Goal: Transaction & Acquisition: Complete application form

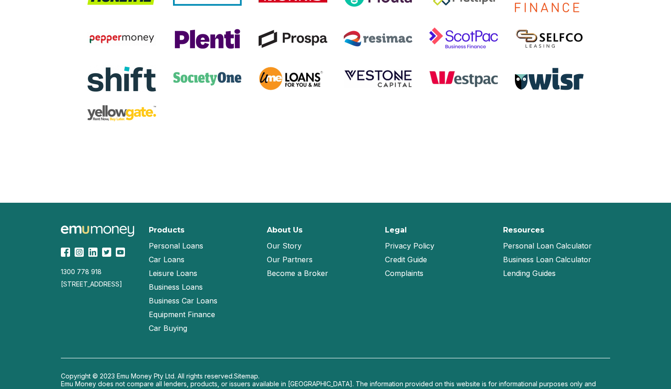
scroll to position [1923, 0]
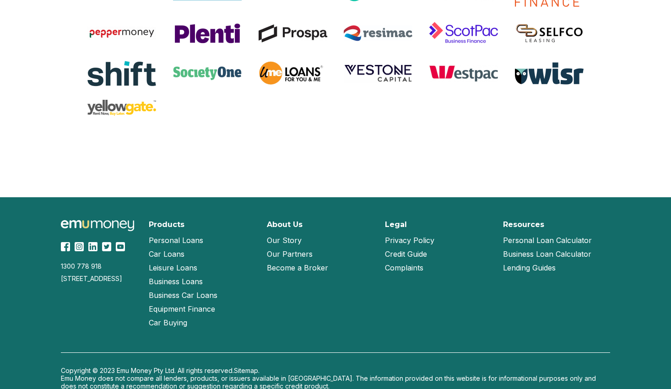
click at [295, 244] on link "Our Story" at bounding box center [284, 240] width 35 height 14
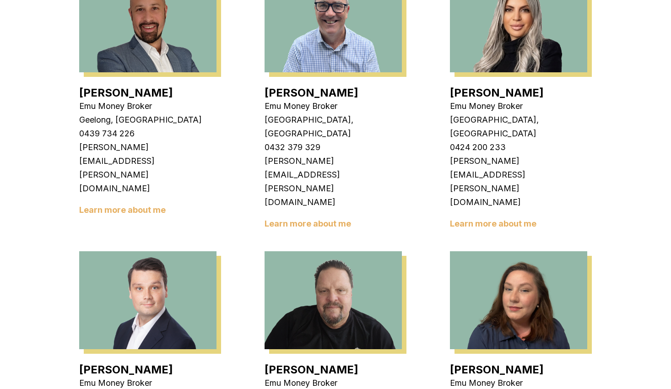
scroll to position [641, 0]
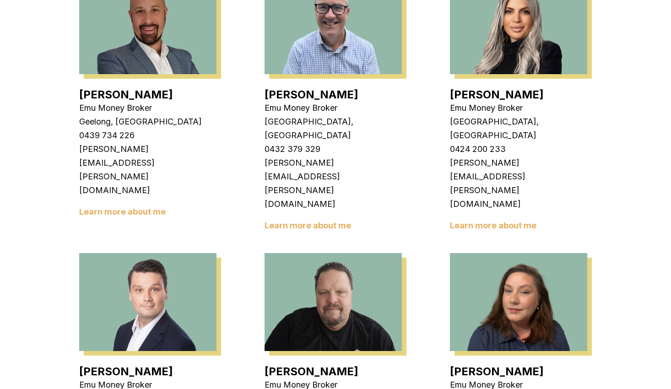
click at [329, 221] on link "Learn more about me" at bounding box center [308, 226] width 87 height 10
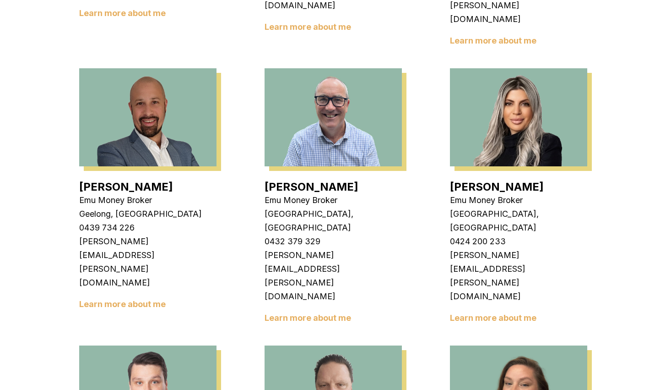
scroll to position [320, 0]
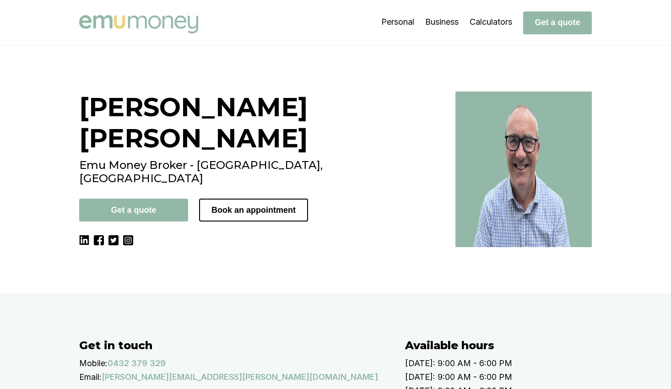
click at [207, 231] on div "[PERSON_NAME] Emu Money Broker - [GEOGRAPHIC_DATA], [GEOGRAPHIC_DATA] Get a quo…" at bounding box center [261, 170] width 365 height 156
click at [201, 247] on div "Adam Howell Emu Money Broker - Rowville, VIC Get a quote Book an appointment" at bounding box center [261, 170] width 365 height 156
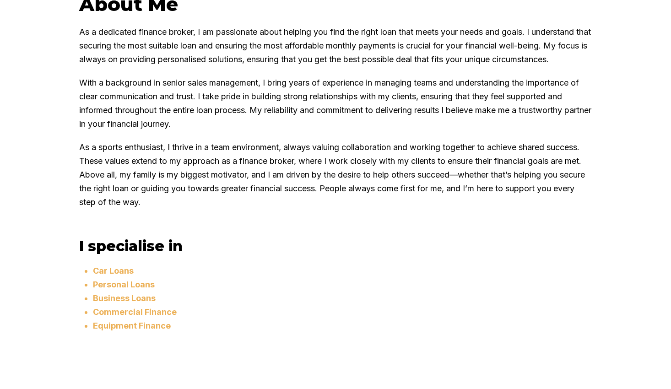
scroll to position [641, 0]
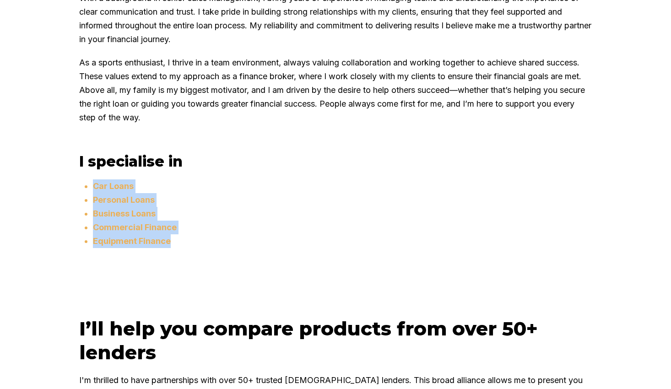
drag, startPoint x: 174, startPoint y: 277, endPoint x: 87, endPoint y: 215, distance: 106.1
click at [87, 215] on div "I specialise in Car Loans Personal Loans Business Loans Commercial Finance Equi…" at bounding box center [335, 211] width 513 height 119
click at [567, 207] on li "Personal Loans" at bounding box center [342, 200] width 499 height 14
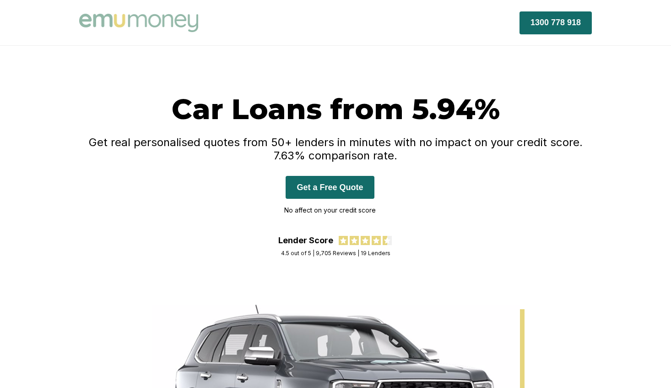
click at [320, 184] on button "Get a Free Quote" at bounding box center [330, 187] width 88 height 23
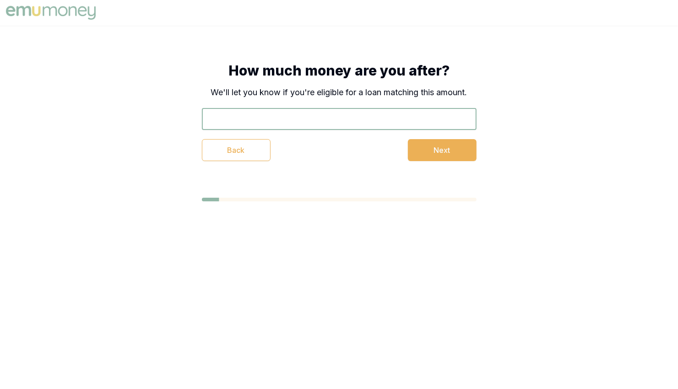
click at [334, 114] on input "text" at bounding box center [339, 119] width 275 height 22
type input "$50,000"
click at [455, 152] on button "Next" at bounding box center [442, 150] width 69 height 22
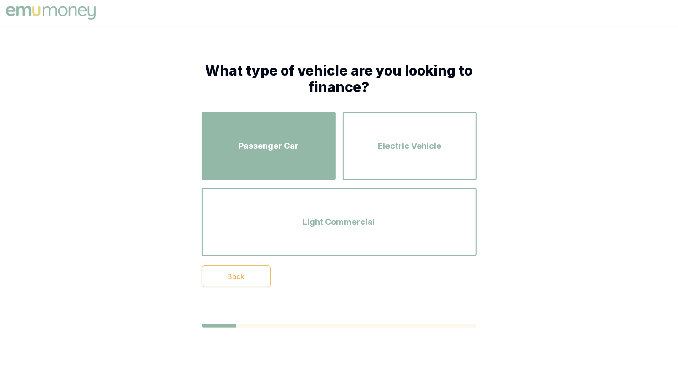
click at [268, 141] on span "Passenger Car" at bounding box center [269, 146] width 60 height 13
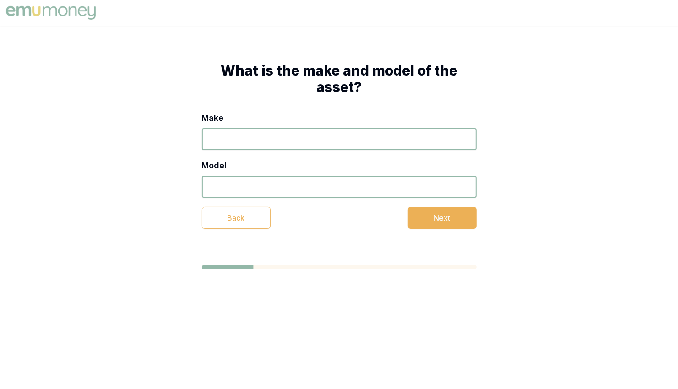
click at [269, 141] on input "Make" at bounding box center [339, 139] width 275 height 22
type input "Mazda"
type input "CX 5"
click at [455, 214] on button "Next" at bounding box center [442, 218] width 69 height 22
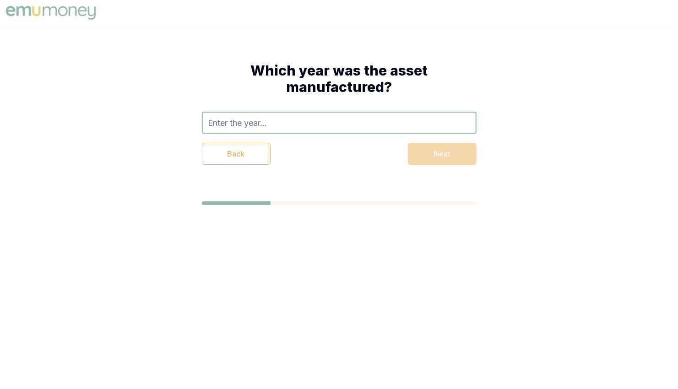
click at [290, 124] on input "text" at bounding box center [339, 123] width 275 height 22
type input "2024"
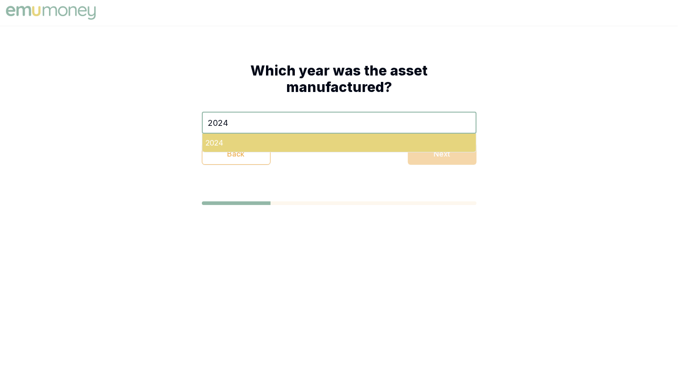
click at [228, 141] on div "2024" at bounding box center [339, 143] width 274 height 18
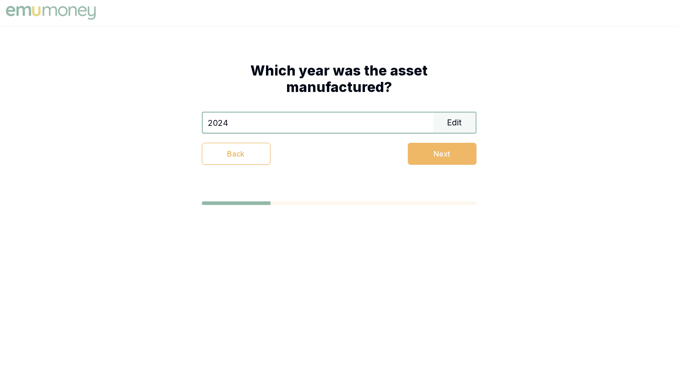
click at [426, 151] on button "Next" at bounding box center [442, 154] width 69 height 22
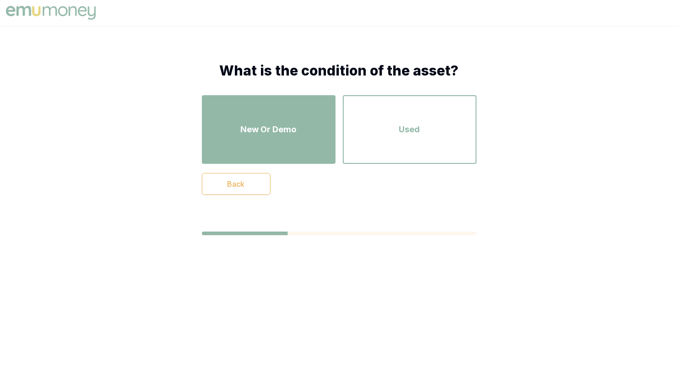
click at [240, 125] on div "New Or Demo" at bounding box center [268, 129] width 117 height 52
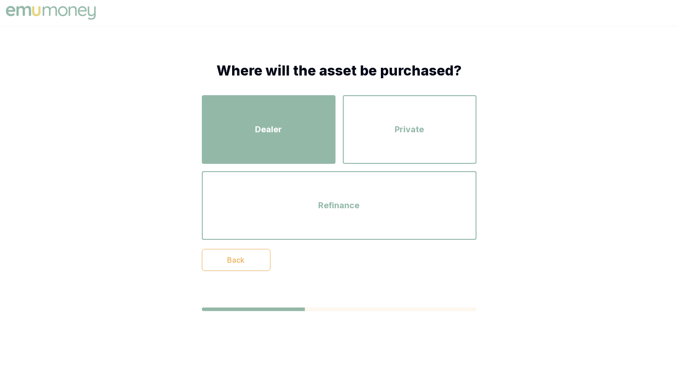
click at [310, 138] on div "Dealer" at bounding box center [268, 129] width 117 height 52
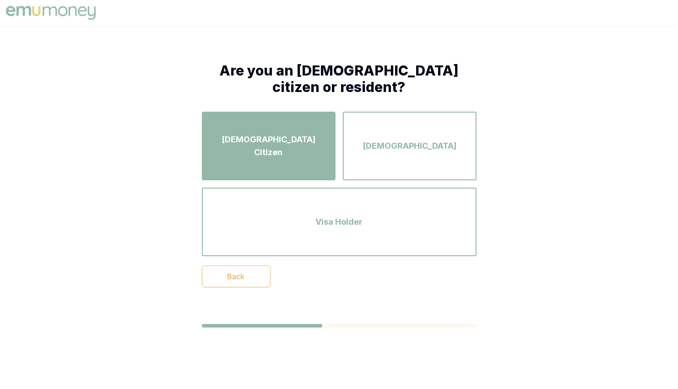
click at [311, 141] on div "Australian Citizen" at bounding box center [268, 146] width 117 height 52
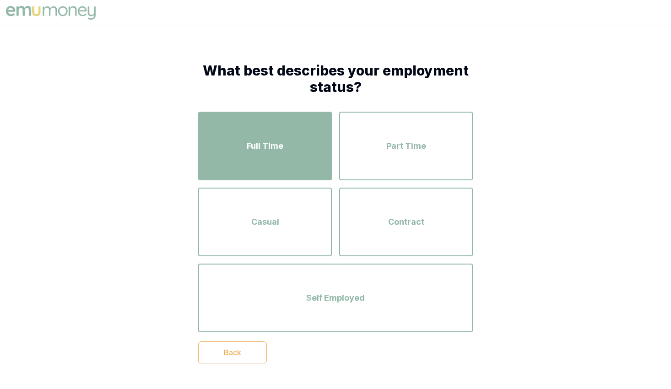
click at [311, 135] on div "Full Time" at bounding box center [264, 146] width 117 height 52
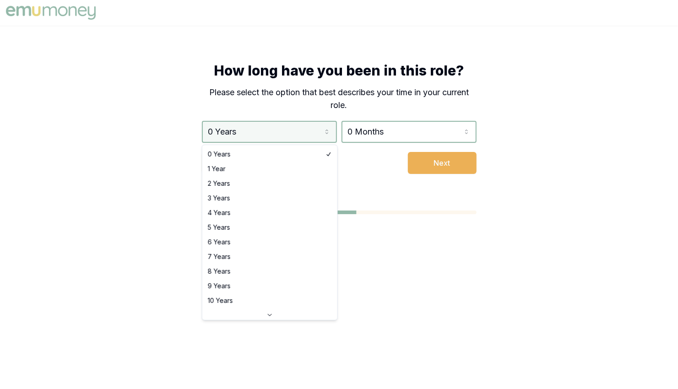
click at [296, 133] on html "How long have you been in this role? Please select the option that best describ…" at bounding box center [339, 194] width 678 height 389
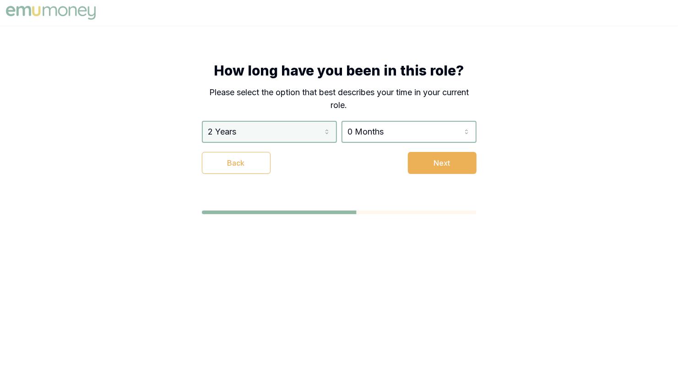
click at [289, 136] on html "How long have you been in this role? Please select the option that best describ…" at bounding box center [339, 194] width 678 height 389
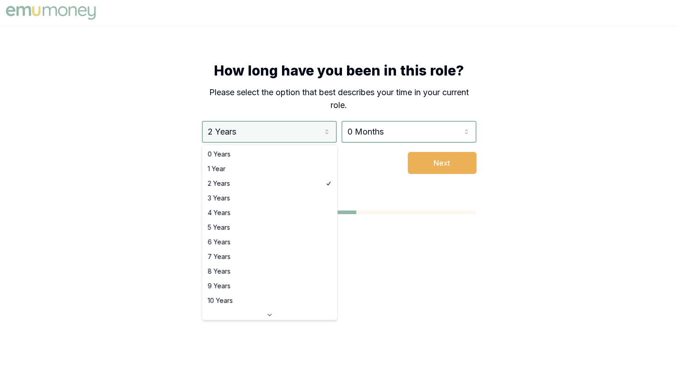
select select "3"
drag, startPoint x: 249, startPoint y: 199, endPoint x: 330, endPoint y: 140, distance: 100.0
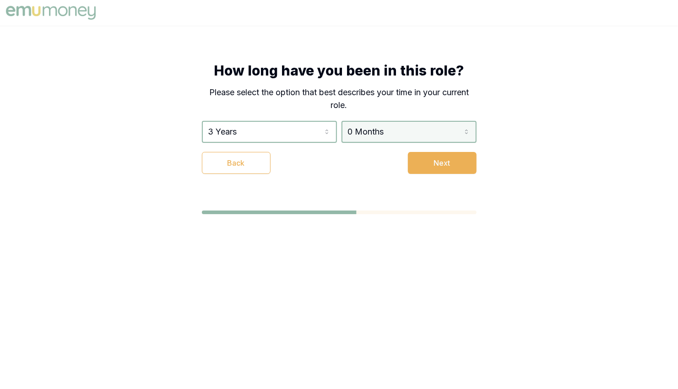
click at [376, 129] on html "How long have you been in this role? Please select the option that best describ…" at bounding box center [339, 194] width 678 height 389
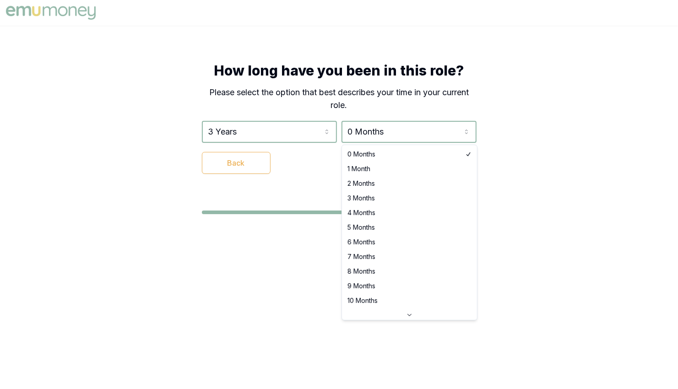
select select "1"
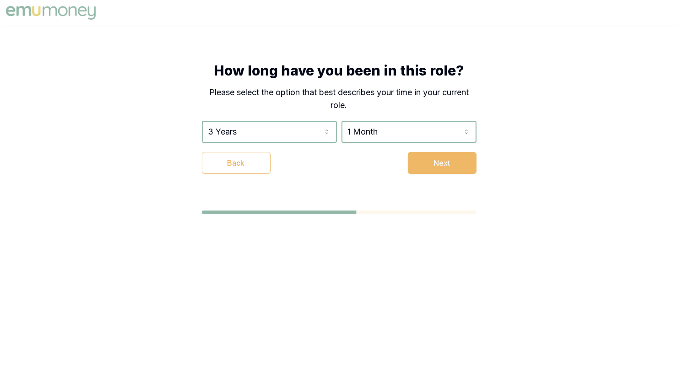
click at [433, 162] on button "Next" at bounding box center [442, 163] width 69 height 22
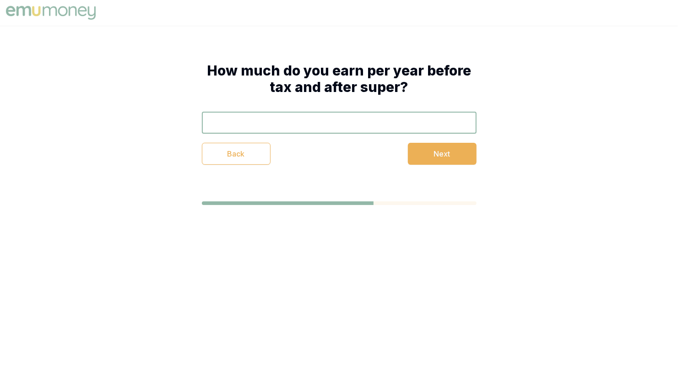
click at [240, 119] on input "text" at bounding box center [339, 123] width 275 height 22
type input "$150,000"
click at [420, 149] on button "Next" at bounding box center [442, 154] width 69 height 22
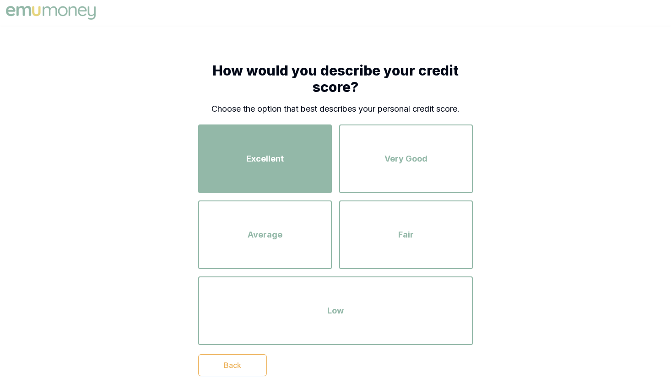
click at [309, 156] on div "Excellent" at bounding box center [264, 159] width 117 height 52
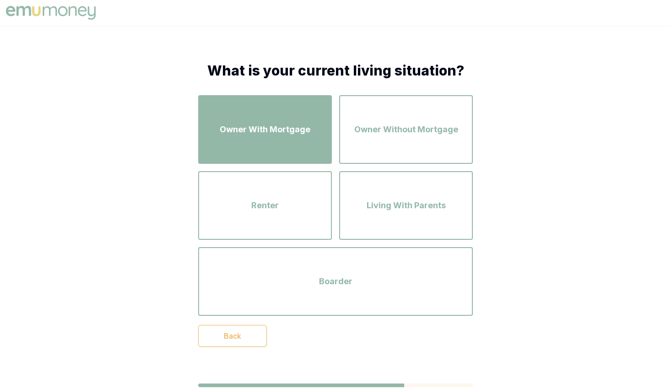
click at [291, 147] on div "Owner With Mortgage" at bounding box center [264, 129] width 117 height 52
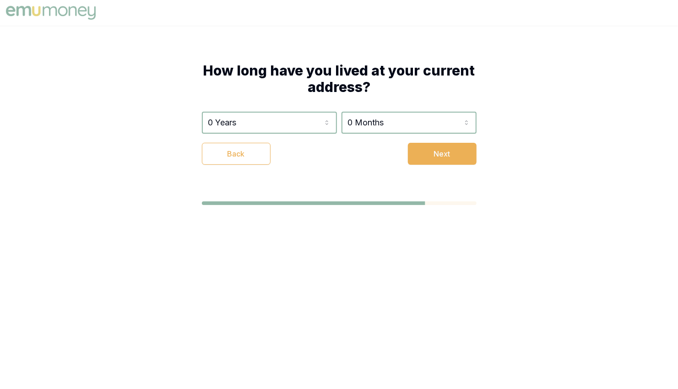
click at [264, 135] on div "0 Years 0 Years 1 Year 2 Years 3 Years 4 Years 5 Years 6 Years 7 Years 8 Years …" at bounding box center [339, 138] width 275 height 53
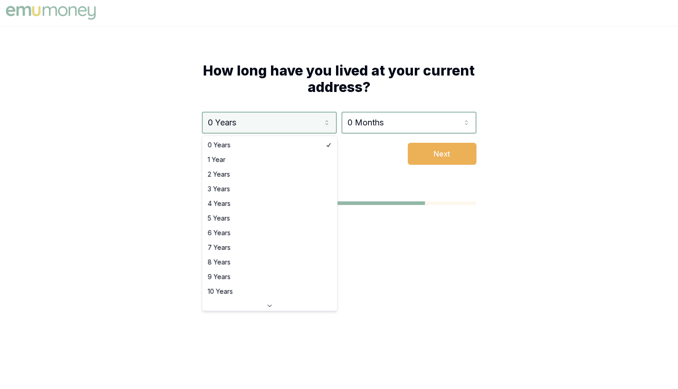
click at [256, 125] on html "How long have you lived at your current address? 0 Years 0 Years 1 Year 2 Years…" at bounding box center [339, 194] width 678 height 389
select select "3"
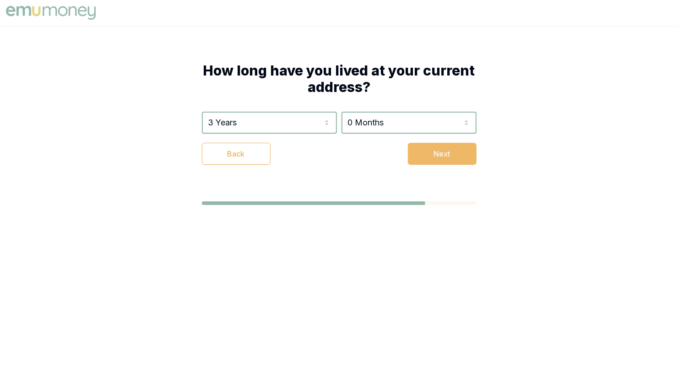
click at [442, 145] on button "Next" at bounding box center [442, 154] width 69 height 22
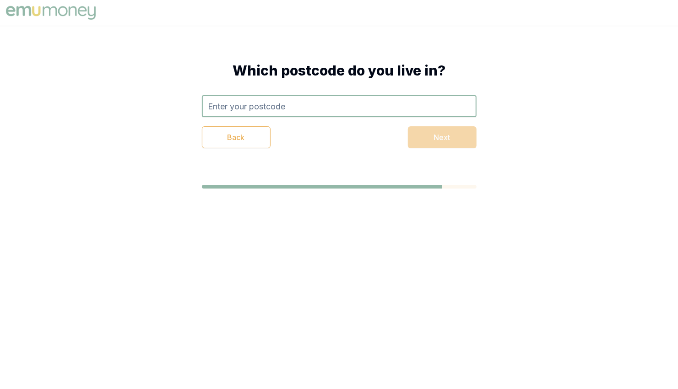
click at [285, 107] on input "text" at bounding box center [339, 106] width 275 height 22
type input "3000"
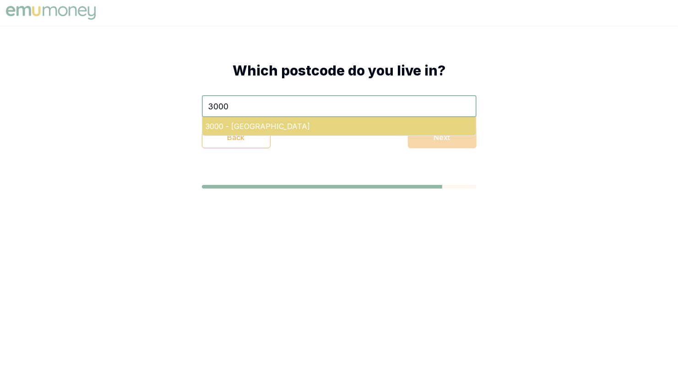
click at [261, 127] on div "3000 - Melbourne" at bounding box center [339, 126] width 274 height 18
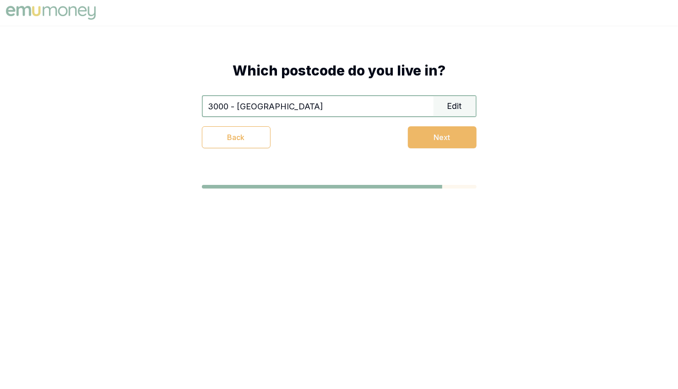
click at [471, 140] on button "Next" at bounding box center [442, 137] width 69 height 22
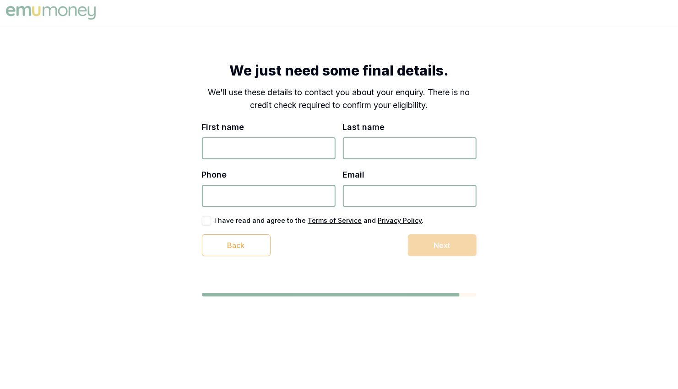
drag, startPoint x: 261, startPoint y: 145, endPoint x: 267, endPoint y: 144, distance: 5.6
click at [261, 145] on input "First name" at bounding box center [269, 148] width 134 height 22
type input "Test"
type input "0576 785 871"
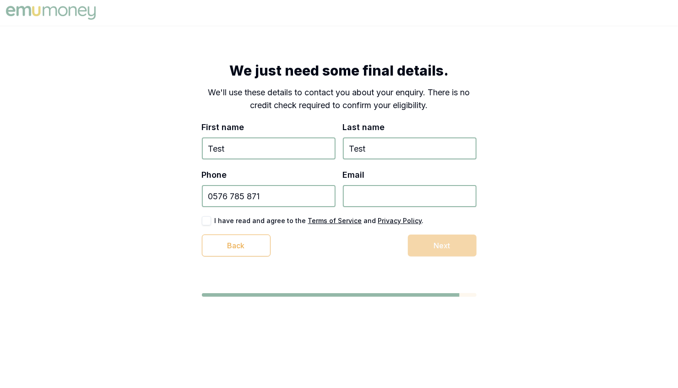
click at [360, 194] on input "Email" at bounding box center [410, 196] width 134 height 22
paste input "sam.crouch+4305062119@emumoney.com.au"
type input "sam.crouch+4305062119@emumoney.com.au"
click at [207, 218] on button "button" at bounding box center [206, 220] width 9 height 9
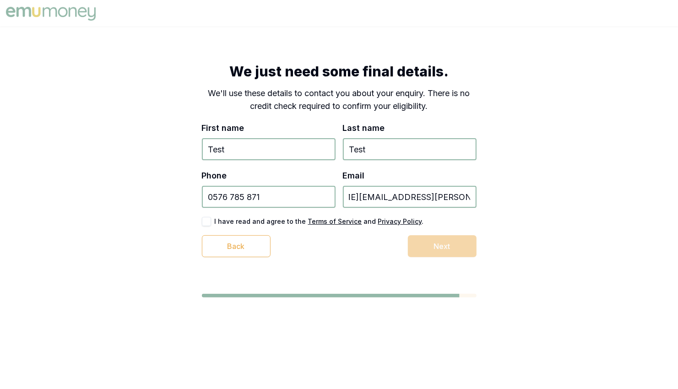
scroll to position [0, 0]
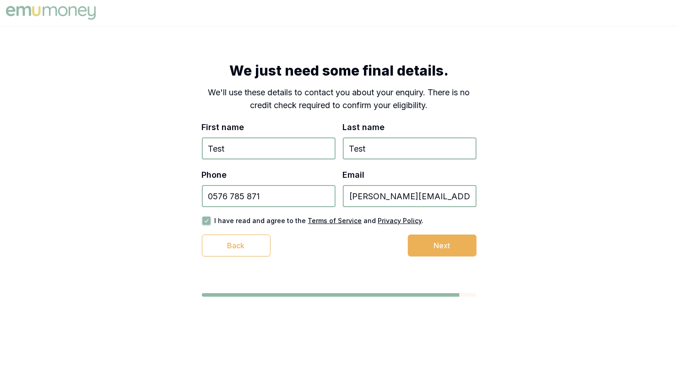
drag, startPoint x: 253, startPoint y: 148, endPoint x: 171, endPoint y: 145, distance: 82.5
click at [171, 145] on div "We just need some final details. We'll use these details to contact you about y…" at bounding box center [339, 159] width 348 height 267
type input "Fabio"
click at [454, 244] on button "Next" at bounding box center [442, 245] width 69 height 22
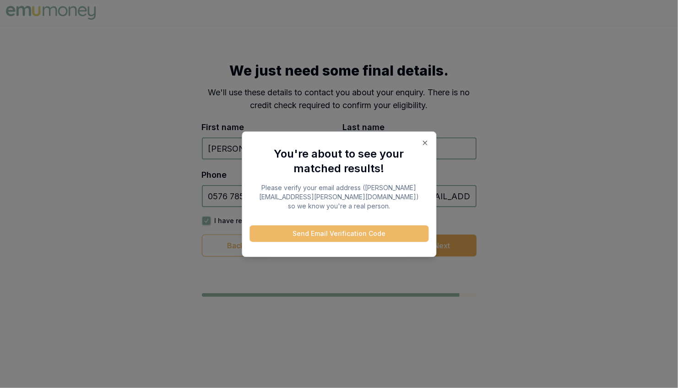
click at [379, 231] on button "Send Email Verification Code" at bounding box center [339, 233] width 179 height 16
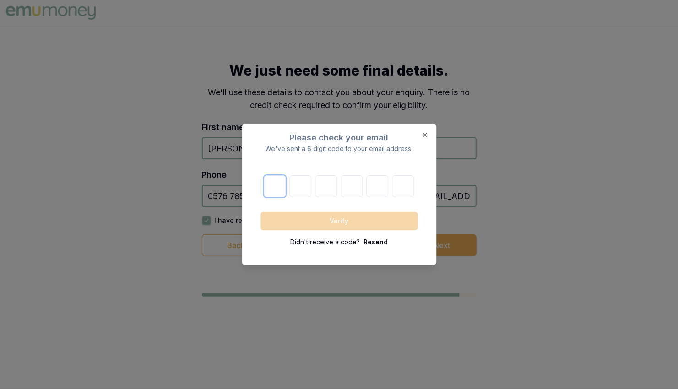
paste input "7"
type input "7"
type input "5"
type input "9"
type input "1"
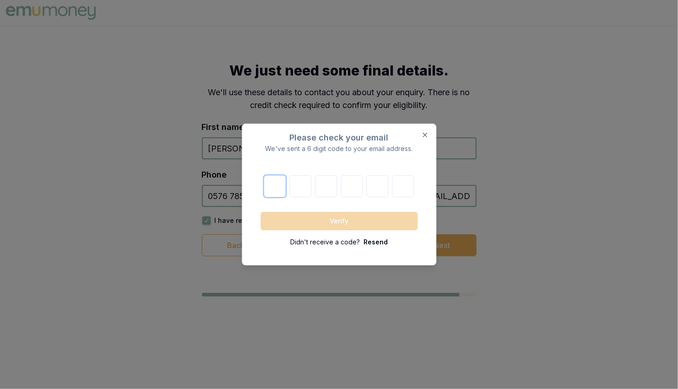
type input "1"
type input "0"
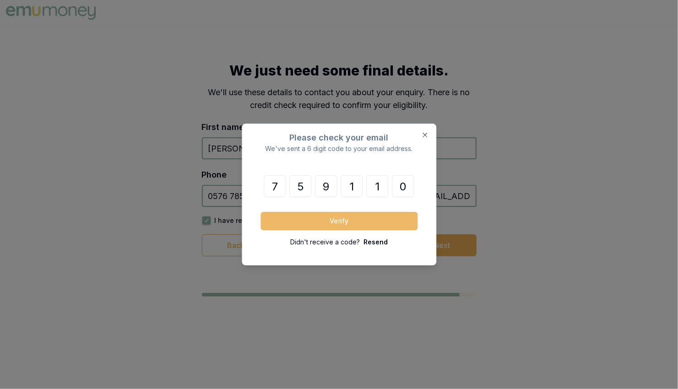
click at [322, 219] on button "Verify" at bounding box center [339, 221] width 157 height 18
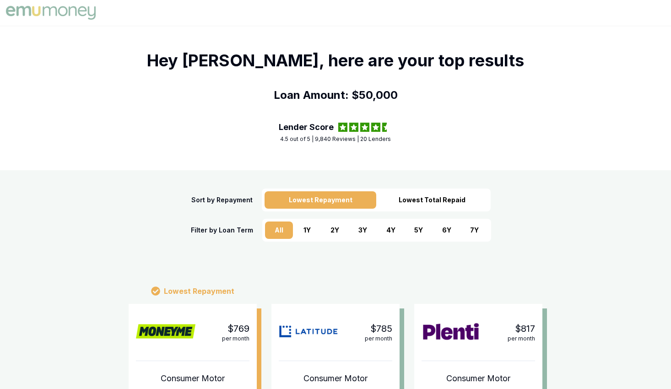
click at [449, 203] on div "Lowest Total Repaid" at bounding box center [432, 199] width 112 height 17
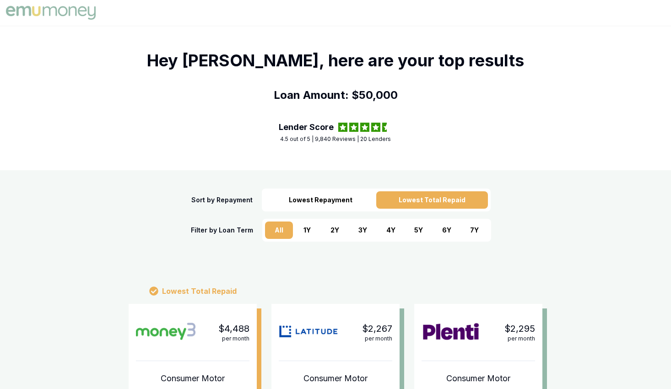
click at [346, 201] on div "Lowest Repayment" at bounding box center [321, 199] width 112 height 17
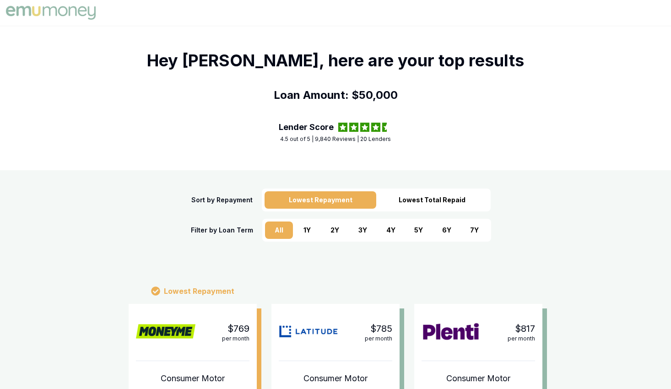
drag, startPoint x: 415, startPoint y: 233, endPoint x: 406, endPoint y: 234, distance: 8.9
click at [412, 234] on div "5 Y" at bounding box center [419, 230] width 28 height 17
click at [390, 239] on div "4 Y" at bounding box center [391, 230] width 28 height 17
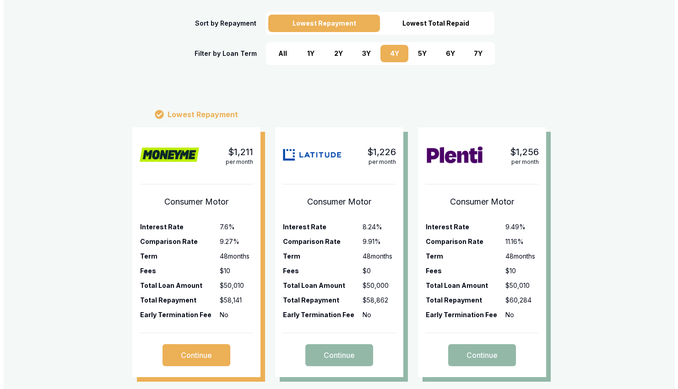
scroll to position [183, 0]
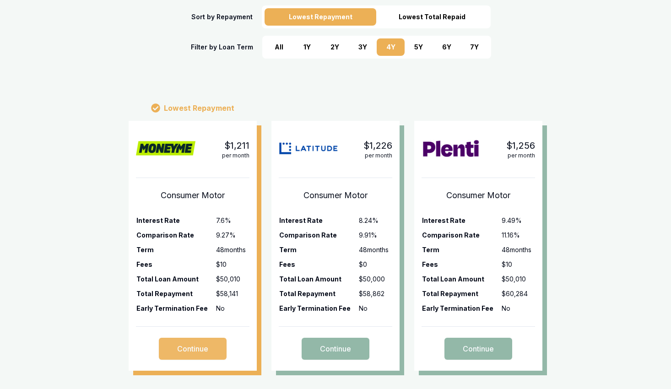
click at [202, 346] on button "Continue" at bounding box center [193, 349] width 68 height 22
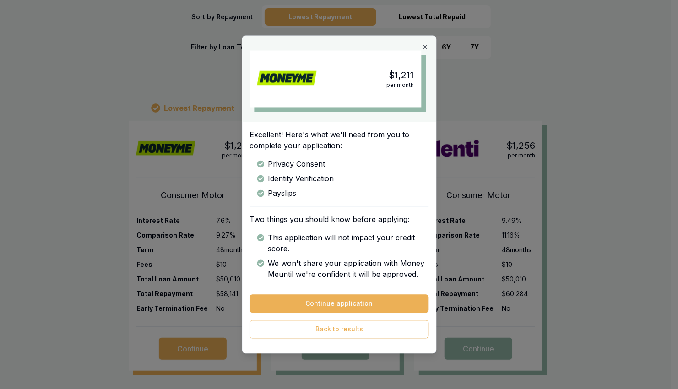
click at [388, 302] on button "Continue application" at bounding box center [339, 304] width 179 height 18
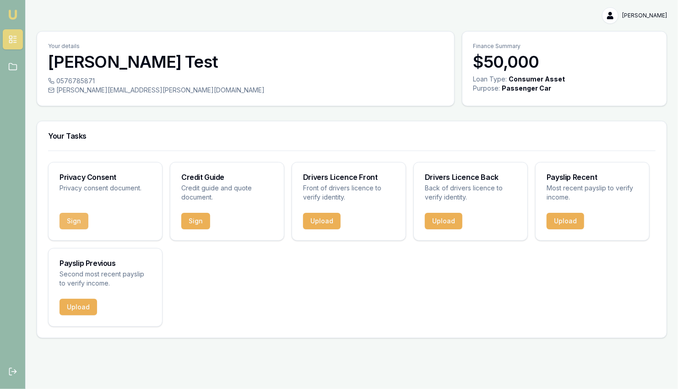
click at [71, 225] on button "Sign" at bounding box center [74, 221] width 29 height 16
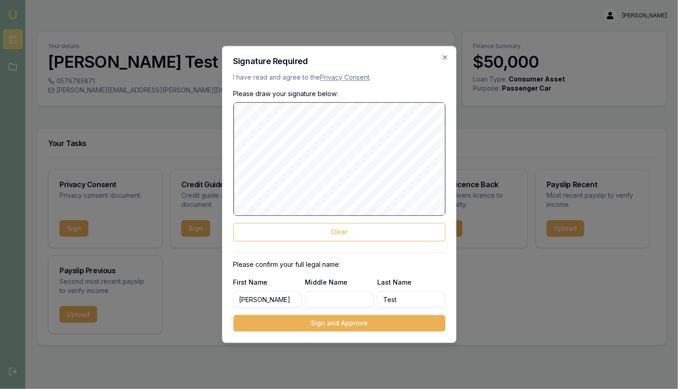
click at [319, 234] on div "Please draw your signature below: Clear" at bounding box center [339, 165] width 212 height 152
click at [353, 320] on button "Sign and Approve" at bounding box center [339, 323] width 212 height 16
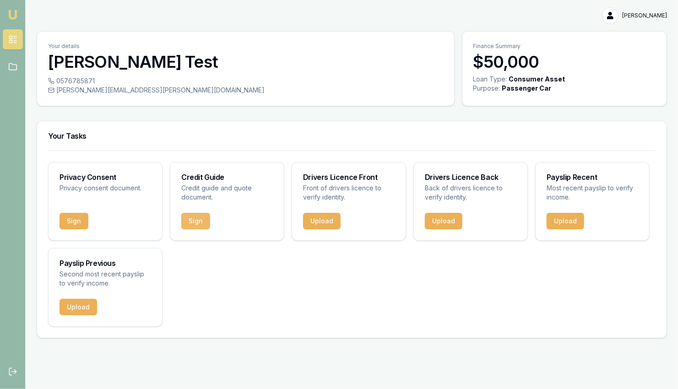
click at [206, 226] on button "Sign" at bounding box center [195, 221] width 29 height 16
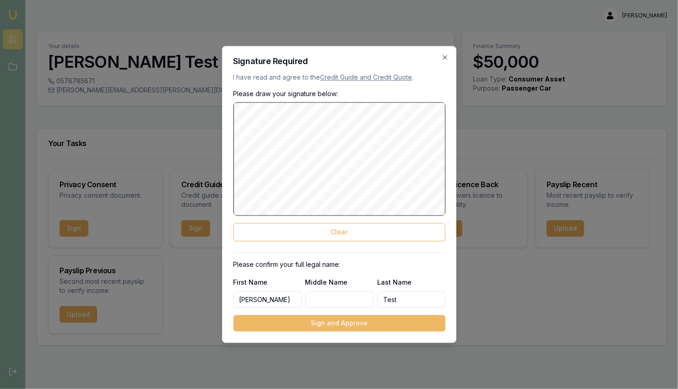
click at [342, 326] on button "Sign and Approve" at bounding box center [339, 323] width 212 height 16
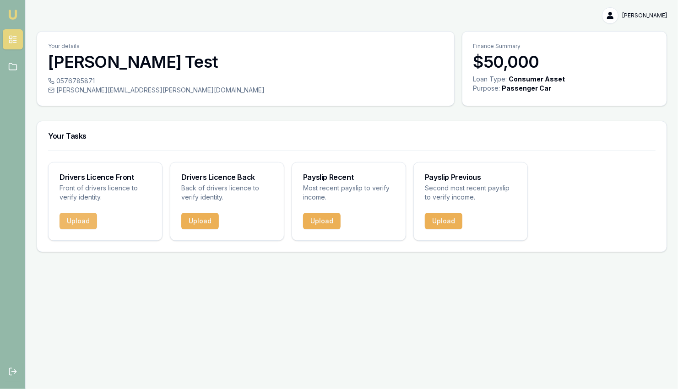
click at [81, 218] on button "Upload" at bounding box center [79, 221] width 38 height 16
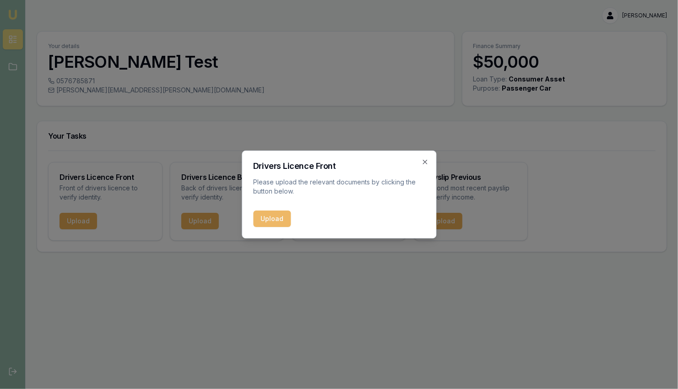
click at [267, 220] on button "Upload" at bounding box center [272, 219] width 38 height 16
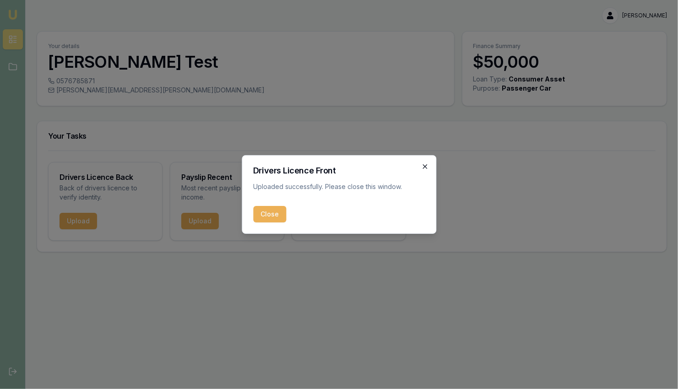
click at [424, 165] on icon "button" at bounding box center [424, 166] width 7 height 7
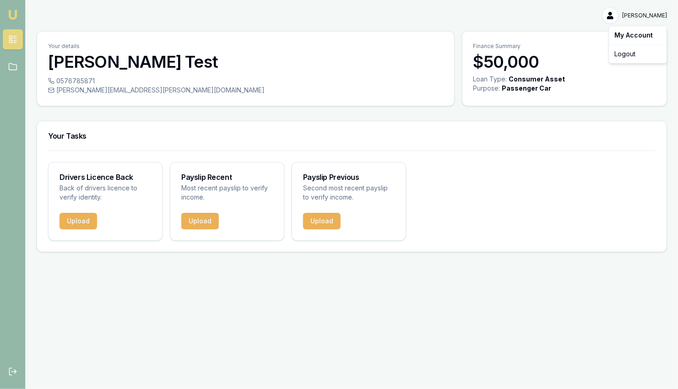
click at [653, 15] on html "Emu Broker Fabio Test Toggle Menu Your details Fabio Test 0576785871 sam.crouch…" at bounding box center [339, 194] width 678 height 389
click at [632, 54] on div "Logout" at bounding box center [638, 54] width 54 height 15
